Goal: Find specific page/section: Find specific page/section

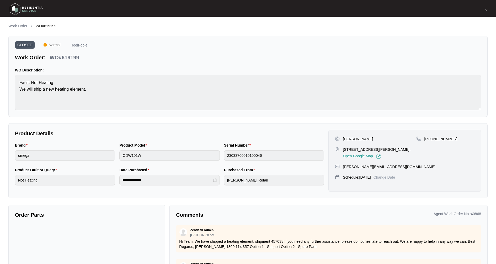
click at [7, 28] on main "**********" at bounding box center [248, 146] width 496 height 292
click at [15, 28] on p "Work Order" at bounding box center [17, 25] width 19 height 5
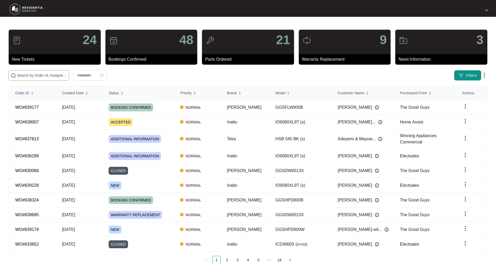
click at [24, 77] on input "text" at bounding box center [42, 75] width 50 height 6
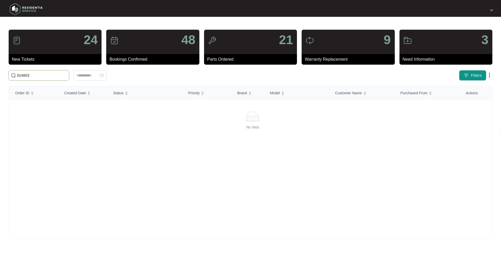
click at [115, 131] on div "No data" at bounding box center [252, 169] width 483 height 140
drag, startPoint x: 7, startPoint y: 71, endPoint x: -2, endPoint y: 69, distance: 8.8
click at [0, 69] on html "24 New Tickets 48 Bookings Confirmed 21 Parts Ordered 9 Warranty Replacement 3 …" at bounding box center [250, 132] width 501 height 264
drag, startPoint x: 12, startPoint y: 75, endPoint x: -5, endPoint y: 75, distance: 17.3
click at [0, 75] on html "24 New Tickets 48 Bookings Confirmed 21 Parts Ordered 9 Warranty Replacement 3 …" at bounding box center [250, 132] width 501 height 264
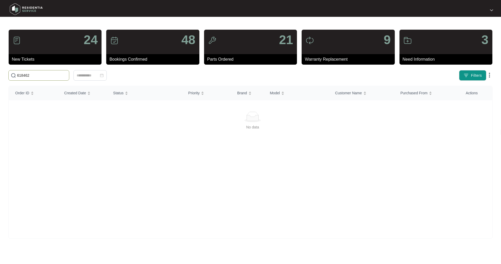
drag, startPoint x: -5, startPoint y: 75, endPoint x: 42, endPoint y: 78, distance: 47.4
click at [42, 83] on div "24 New Tickets 48 Bookings Confirmed 21 Parts Ordered 9 Warranty Replacement 3 …" at bounding box center [250, 133] width 484 height 209
drag, startPoint x: 41, startPoint y: 75, endPoint x: 7, endPoint y: 72, distance: 34.0
click at [7, 72] on div "618462" at bounding box center [111, 75] width 210 height 10
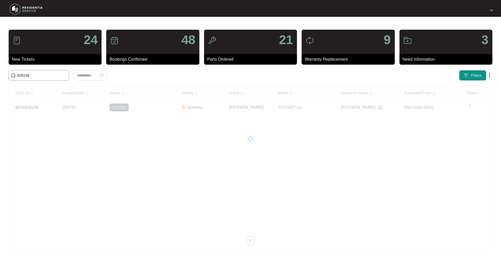
type input "626156"
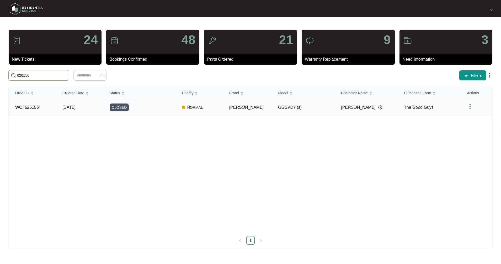
click at [223, 106] on td "NORMAL" at bounding box center [199, 107] width 47 height 15
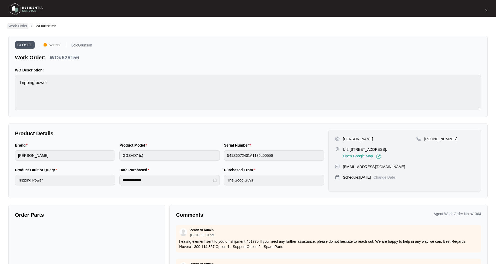
click at [21, 25] on p "Work Order" at bounding box center [17, 25] width 19 height 5
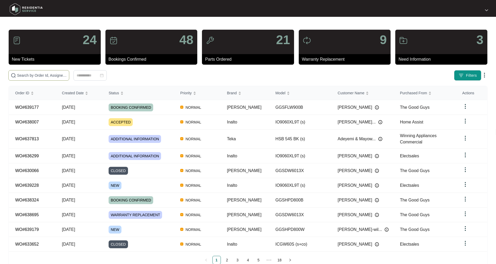
click at [36, 76] on input "text" at bounding box center [42, 75] width 50 height 6
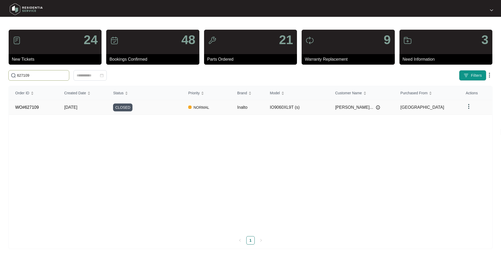
type input "627109"
click at [333, 109] on td "[PERSON_NAME]..." at bounding box center [361, 107] width 65 height 15
click at [221, 106] on td "NORMAL" at bounding box center [206, 107] width 49 height 15
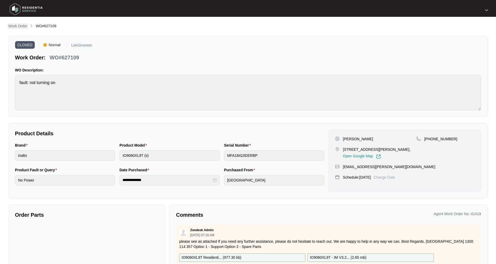
click at [17, 25] on p "Work Order" at bounding box center [17, 25] width 19 height 5
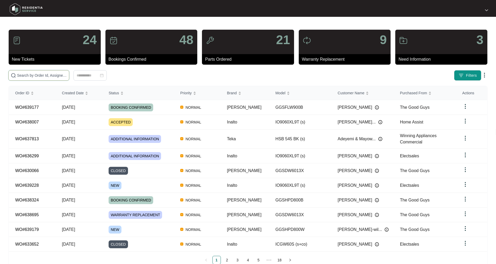
click at [32, 77] on input "text" at bounding box center [42, 75] width 50 height 6
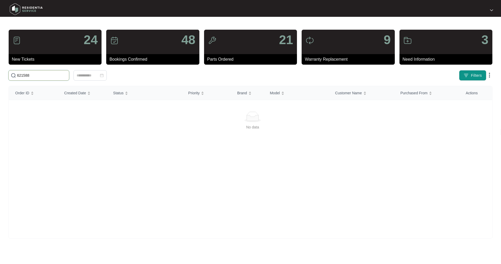
click at [38, 74] on input "621588" at bounding box center [42, 75] width 50 height 6
click at [0, 72] on html "24 New Tickets 48 Bookings Confirmed 21 Parts Ordered 9 Warranty Replacement 3 …" at bounding box center [250, 132] width 501 height 264
type input "624242"
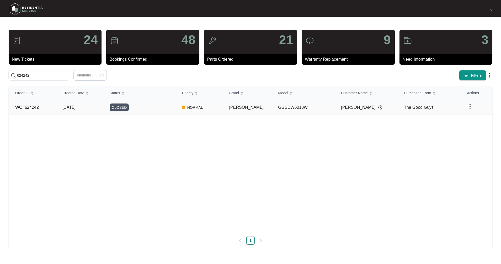
click at [176, 109] on div "CLOSED" at bounding box center [143, 107] width 66 height 8
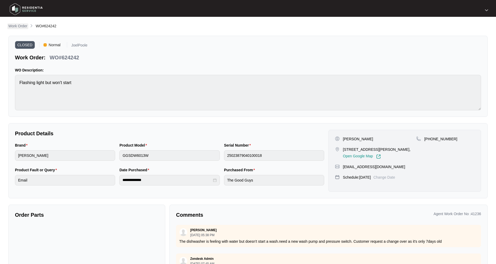
click at [23, 26] on p "Work Order" at bounding box center [17, 25] width 19 height 5
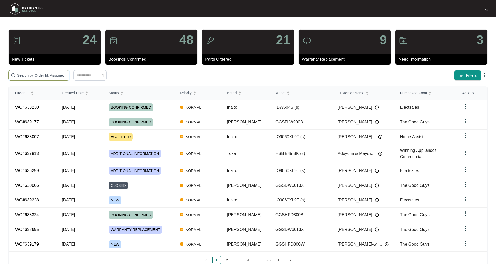
click at [31, 74] on input "text" at bounding box center [42, 75] width 50 height 6
type input "627514"
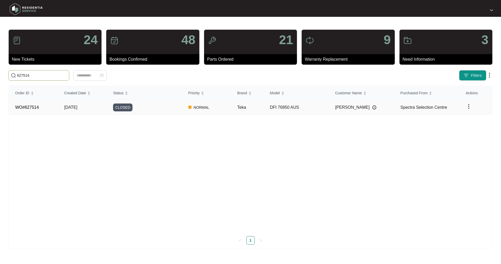
click at [65, 108] on span "[DATE]" at bounding box center [70, 107] width 13 height 4
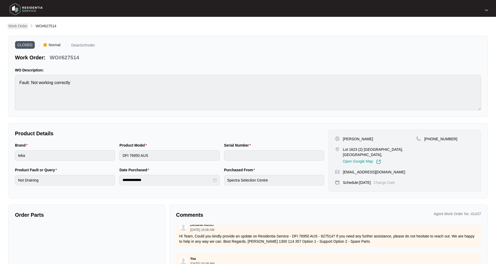
click at [21, 27] on p "Work Order" at bounding box center [17, 25] width 19 height 5
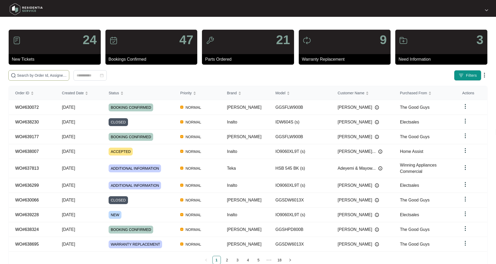
click at [50, 77] on input "text" at bounding box center [42, 75] width 50 height 6
type input "627509"
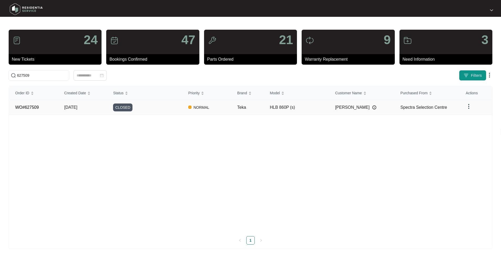
click at [92, 110] on td "[DATE]" at bounding box center [82, 107] width 49 height 15
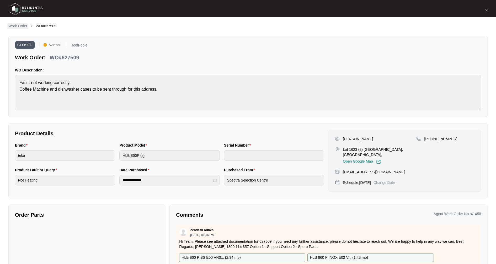
click at [22, 28] on p "Work Order" at bounding box center [17, 25] width 19 height 5
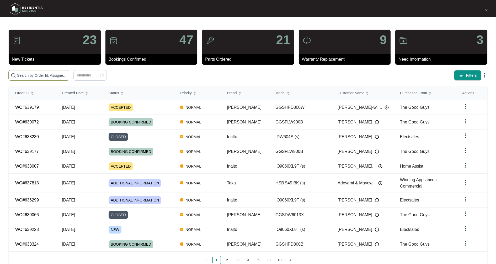
click at [38, 77] on input "text" at bounding box center [42, 75] width 50 height 6
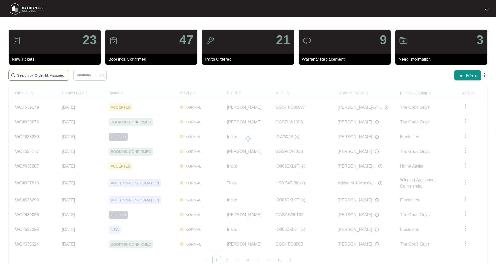
click at [46, 76] on input "text" at bounding box center [42, 75] width 50 height 6
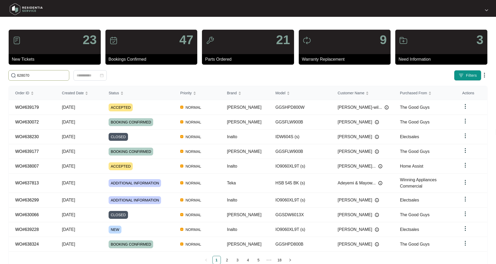
type input "628070"
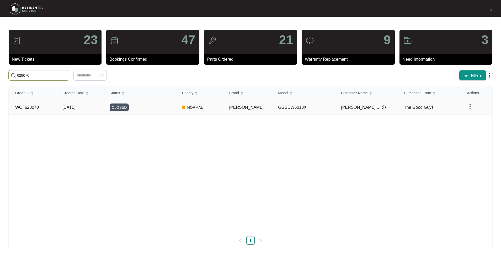
click at [87, 108] on td "[DATE]" at bounding box center [79, 107] width 47 height 15
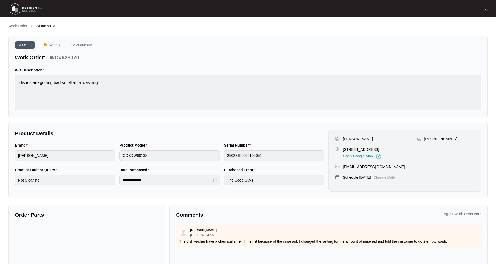
click at [19, 22] on main "**********" at bounding box center [248, 146] width 496 height 292
click at [20, 27] on p "Work Order" at bounding box center [17, 25] width 19 height 5
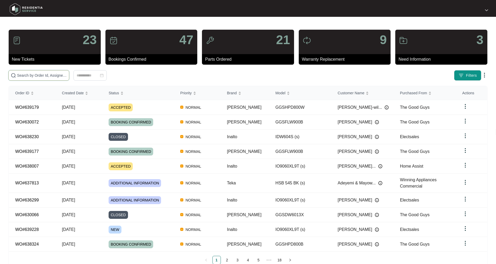
click at [45, 77] on input "text" at bounding box center [42, 75] width 50 height 6
type input "628070"
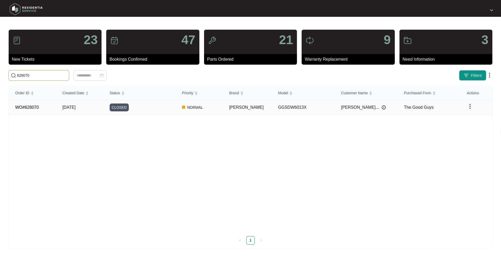
click at [202, 108] on span "NORMAL" at bounding box center [195, 107] width 20 height 6
